Goal: Find specific page/section: Find specific page/section

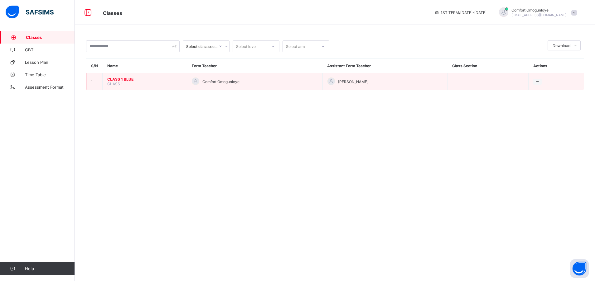
click at [119, 77] on span "CLASS 1 BLUE" at bounding box center [144, 79] width 75 height 5
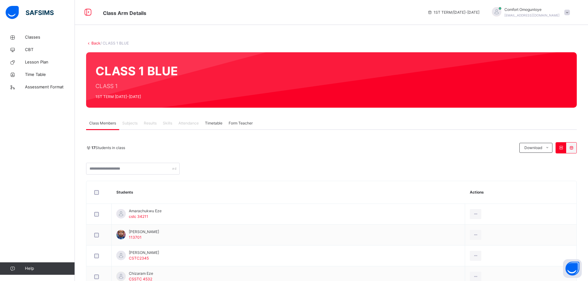
click at [189, 121] on span "Attendance" at bounding box center [188, 124] width 20 height 6
click at [188, 124] on span "Attendance" at bounding box center [188, 124] width 20 height 6
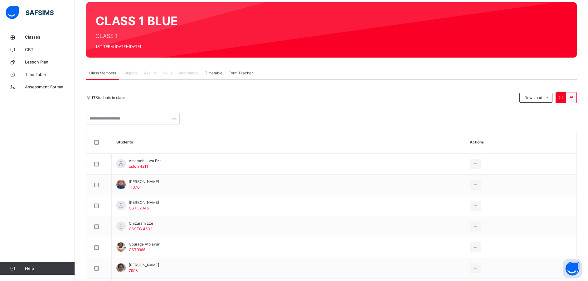
scroll to position [50, 0]
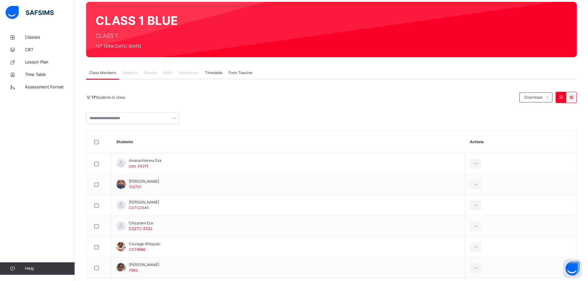
click at [193, 69] on div "Attendance" at bounding box center [188, 73] width 26 height 12
click at [212, 71] on span "Timetable" at bounding box center [213, 73] width 17 height 6
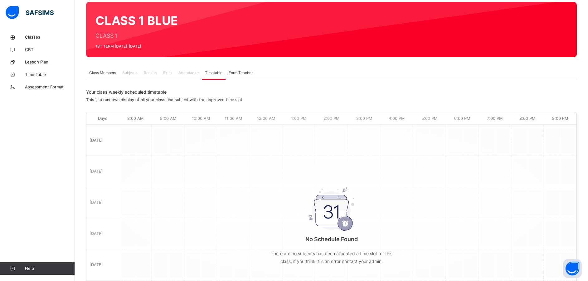
click at [187, 74] on span "Attendance" at bounding box center [188, 73] width 20 height 6
click at [32, 38] on span "Classes" at bounding box center [50, 37] width 50 height 6
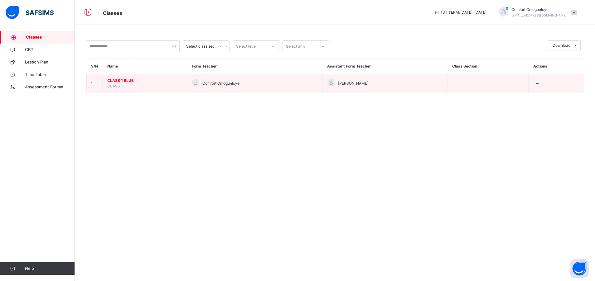
click at [124, 80] on span "CLASS 1 BLUE" at bounding box center [144, 81] width 75 height 6
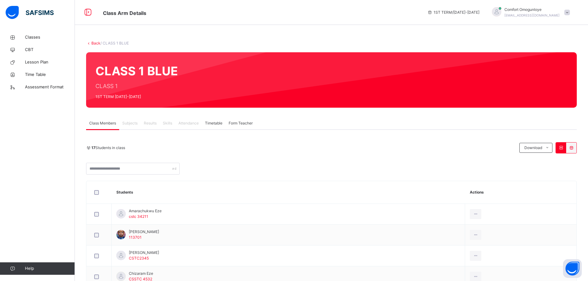
click at [192, 124] on span "Attendance" at bounding box center [188, 124] width 20 height 6
